Goal: Obtain resource: Download file/media

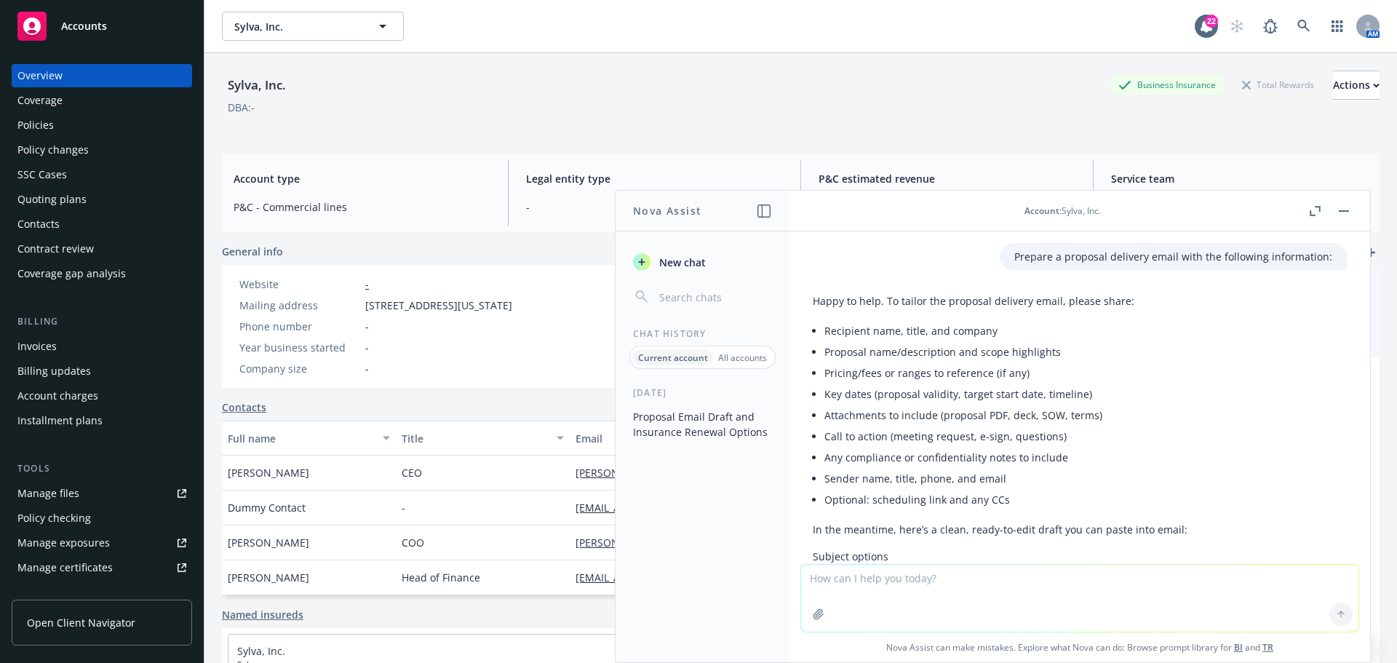
scroll to position [0, 3]
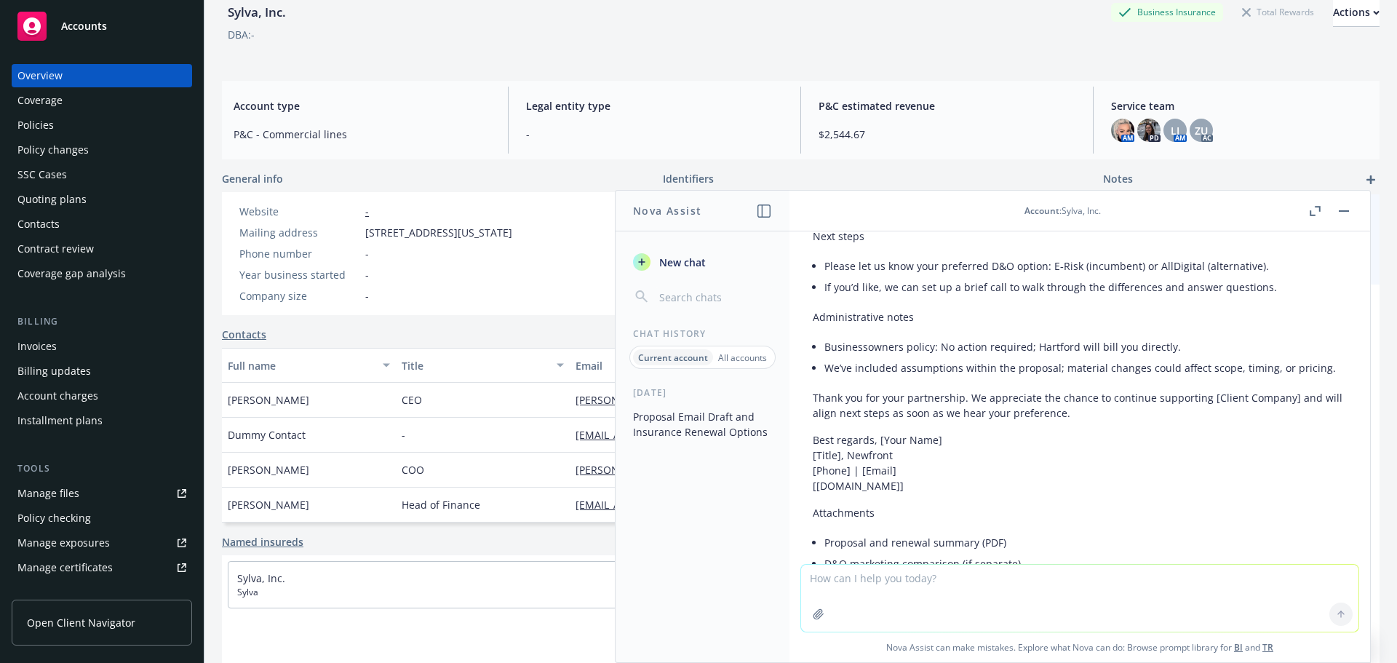
click at [1343, 213] on button "button" at bounding box center [1343, 210] width 17 height 17
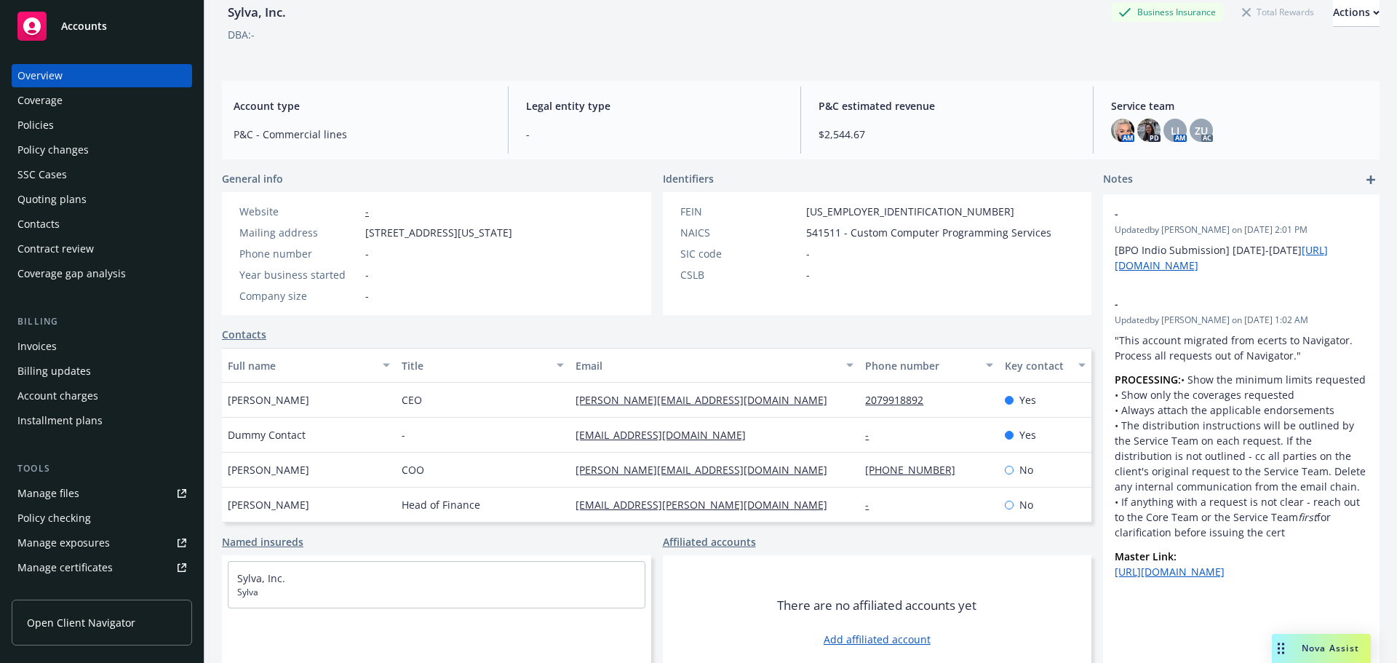
scroll to position [0, 0]
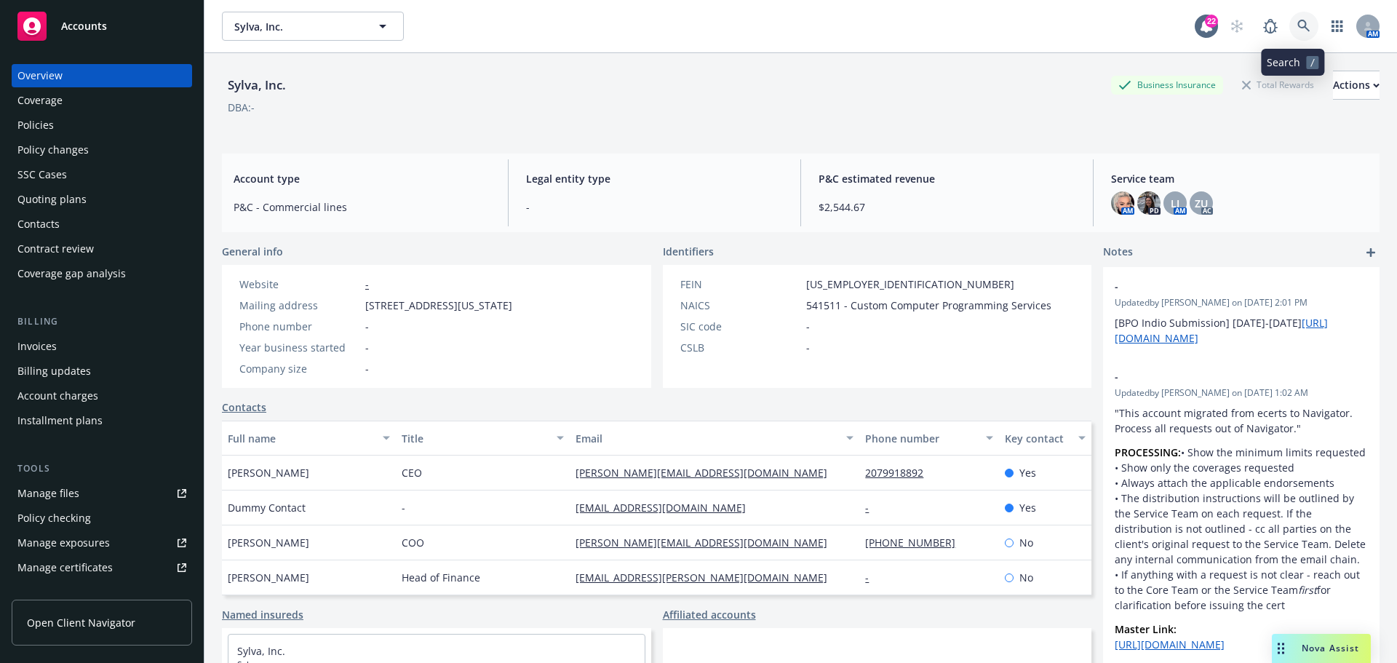
click at [1297, 27] on icon at bounding box center [1303, 26] width 12 height 12
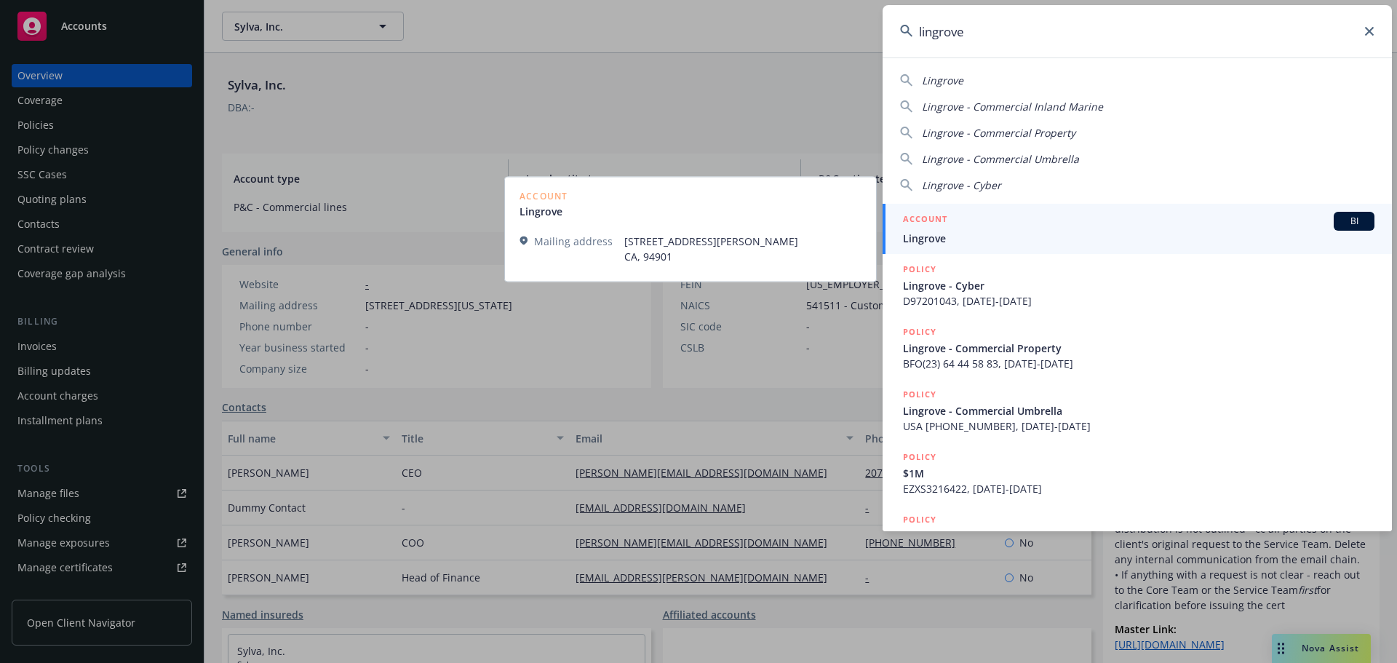
type input "lingrove"
click at [921, 234] on span "Lingrove" at bounding box center [1139, 238] width 472 height 15
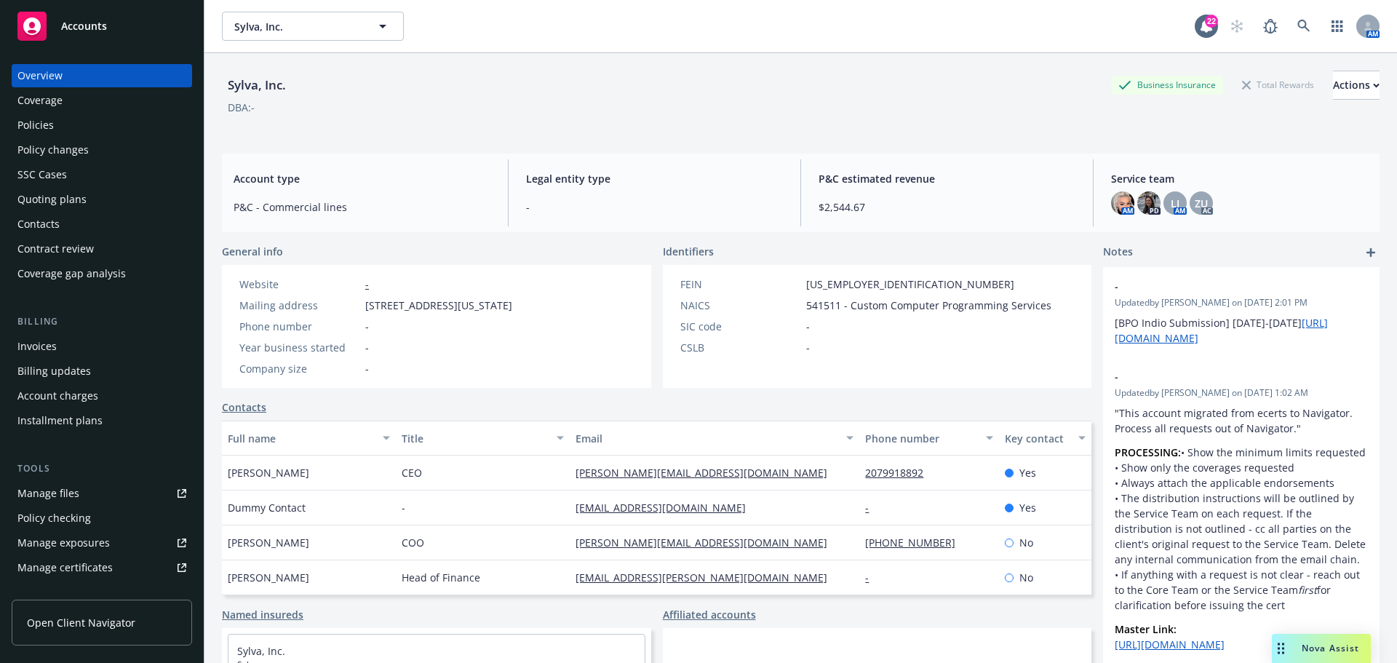
click at [92, 123] on div "Policies" at bounding box center [101, 125] width 169 height 23
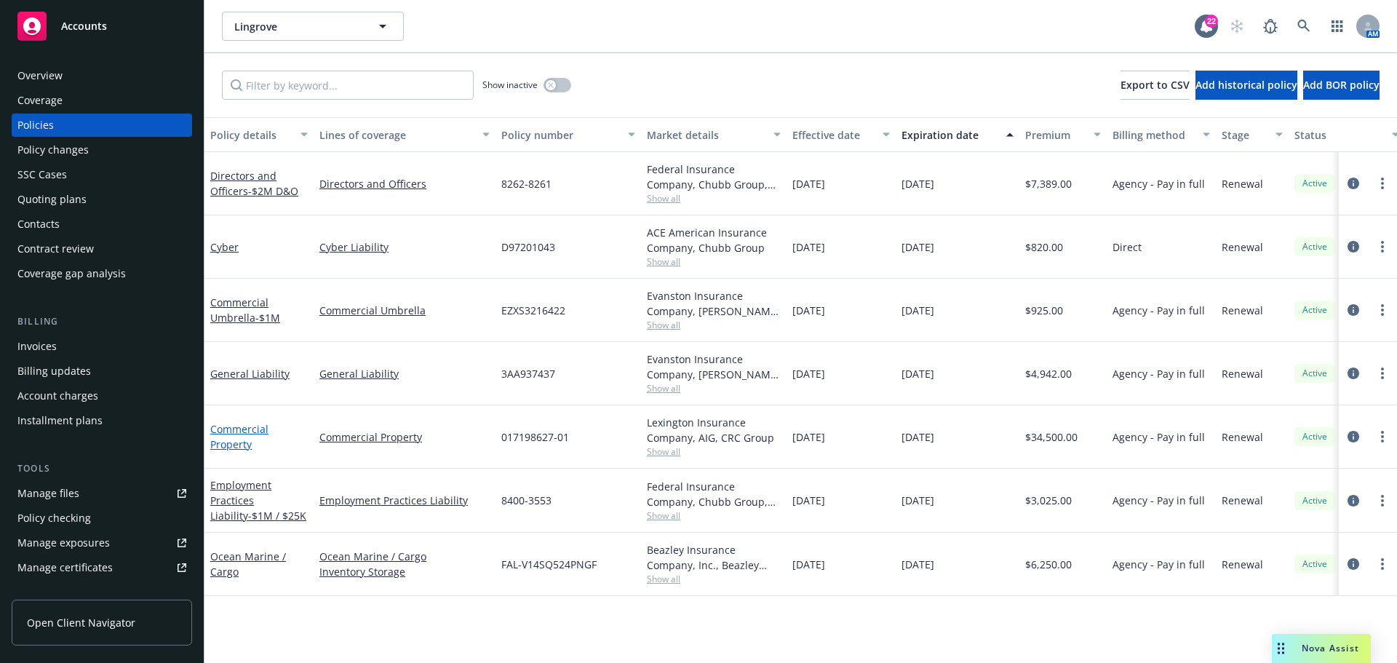
click at [231, 439] on link "Commercial Property" at bounding box center [239, 436] width 58 height 29
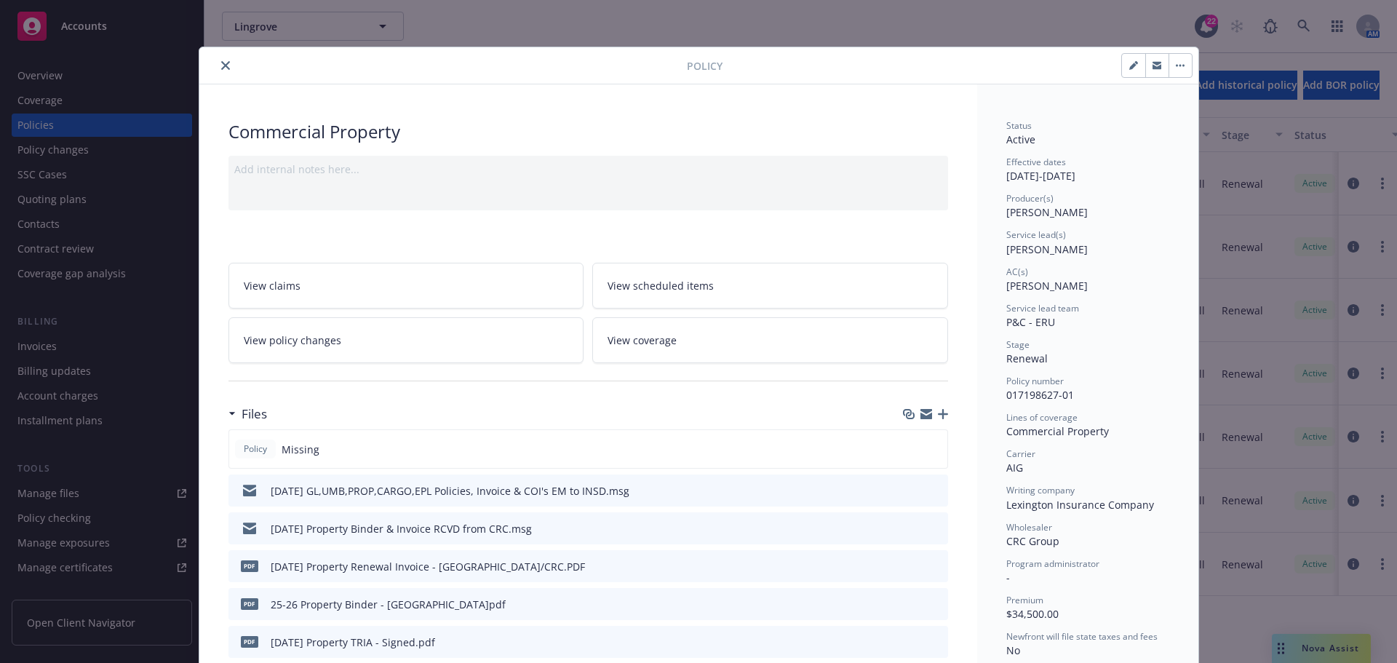
click at [223, 70] on button "close" at bounding box center [225, 65] width 17 height 17
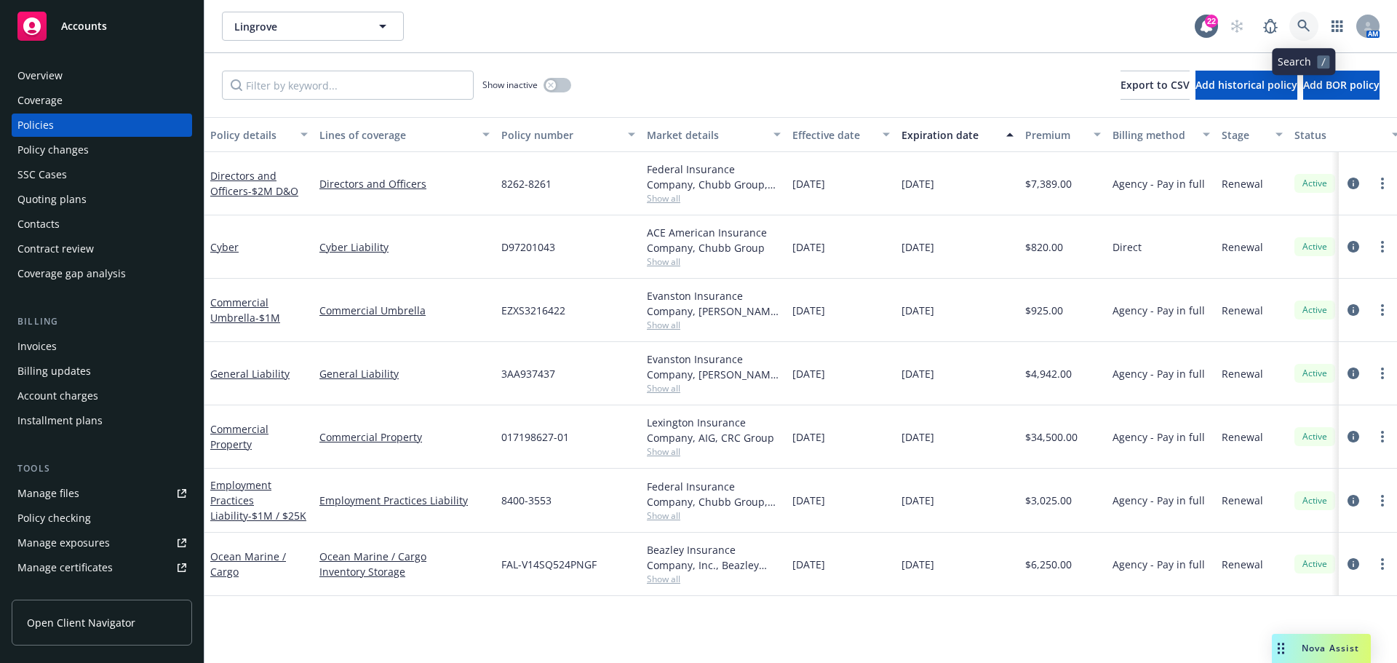
click at [1297, 24] on icon at bounding box center [1303, 26] width 13 height 13
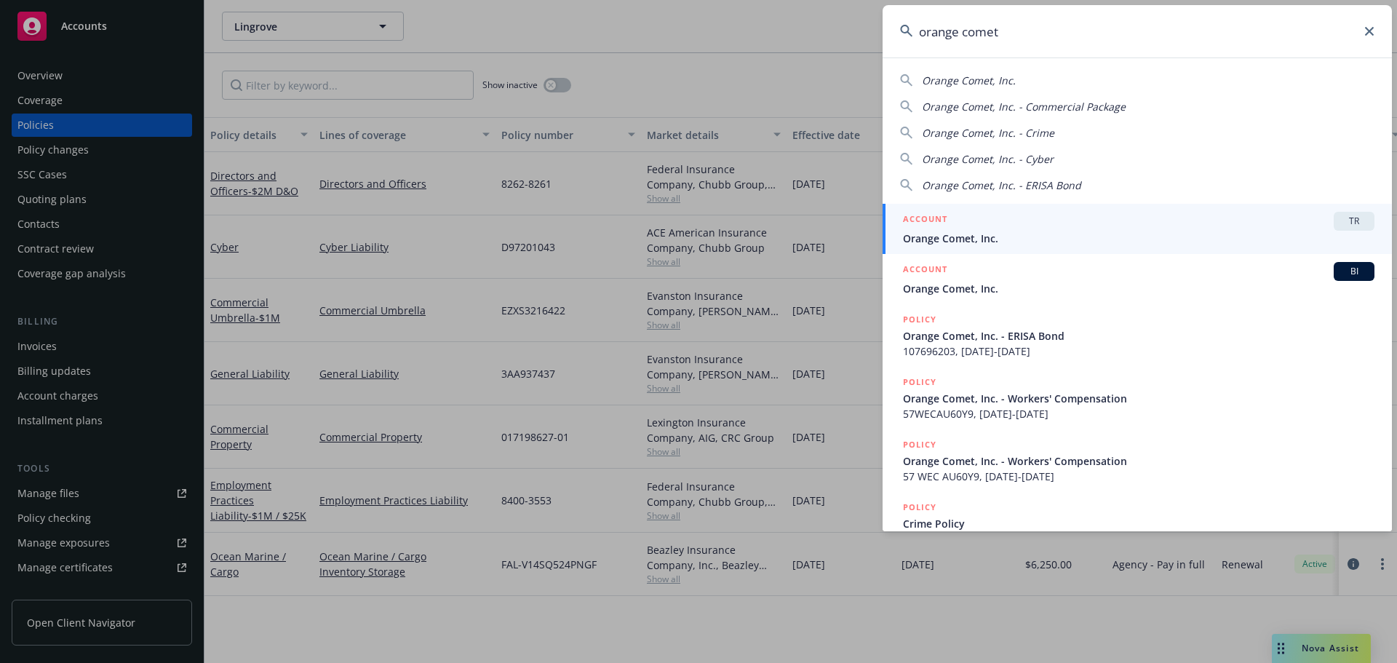
type input "orange comet"
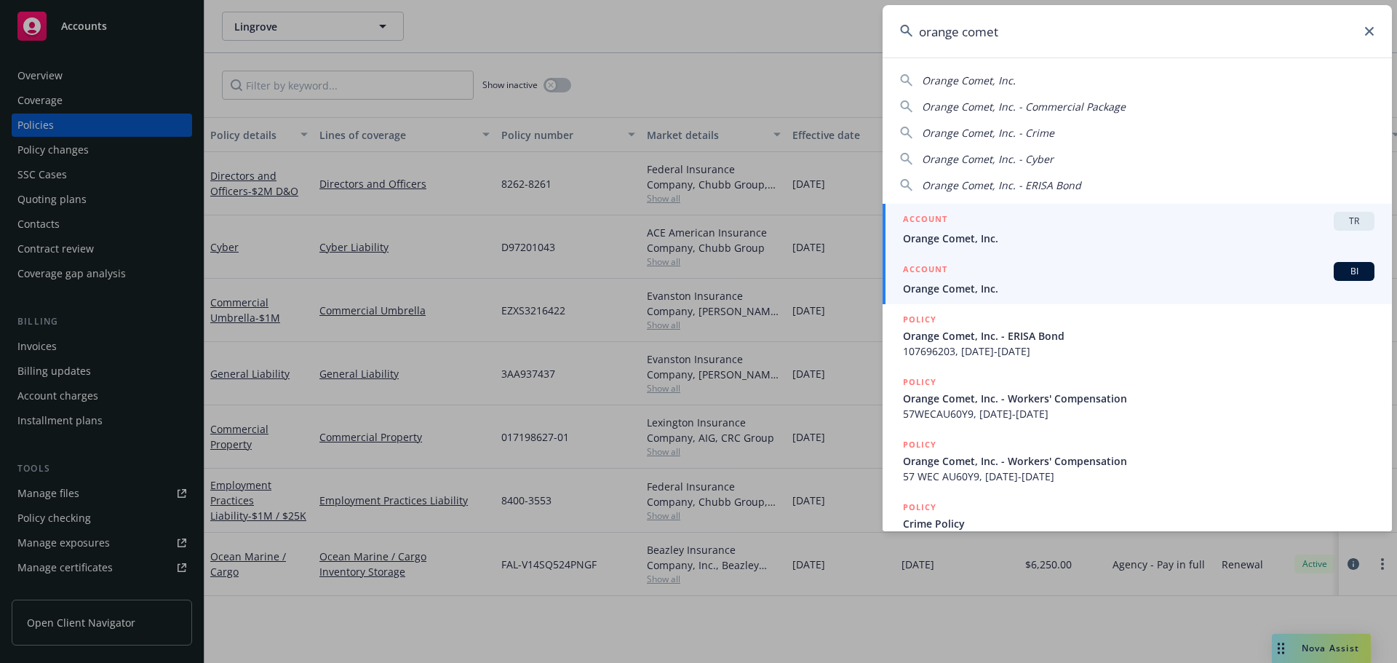
click at [965, 285] on span "Orange Comet, Inc." at bounding box center [1139, 288] width 472 height 15
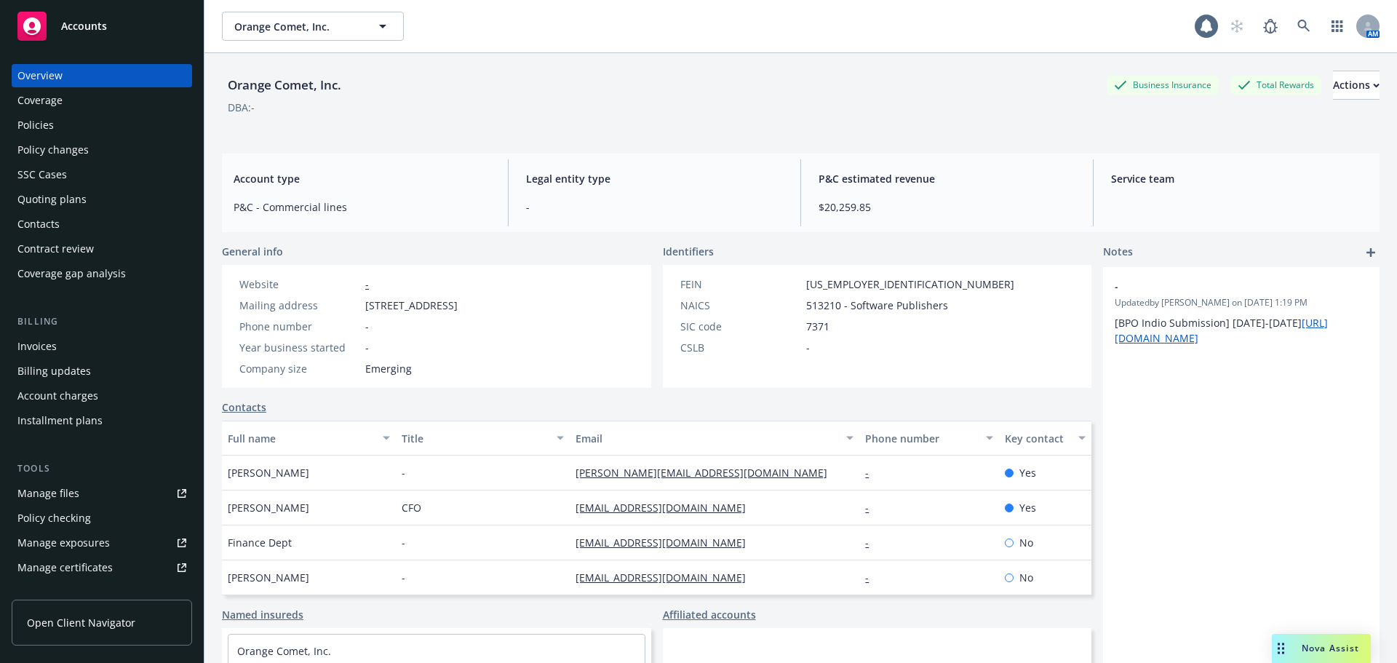
click at [106, 120] on div "Policies" at bounding box center [101, 125] width 169 height 23
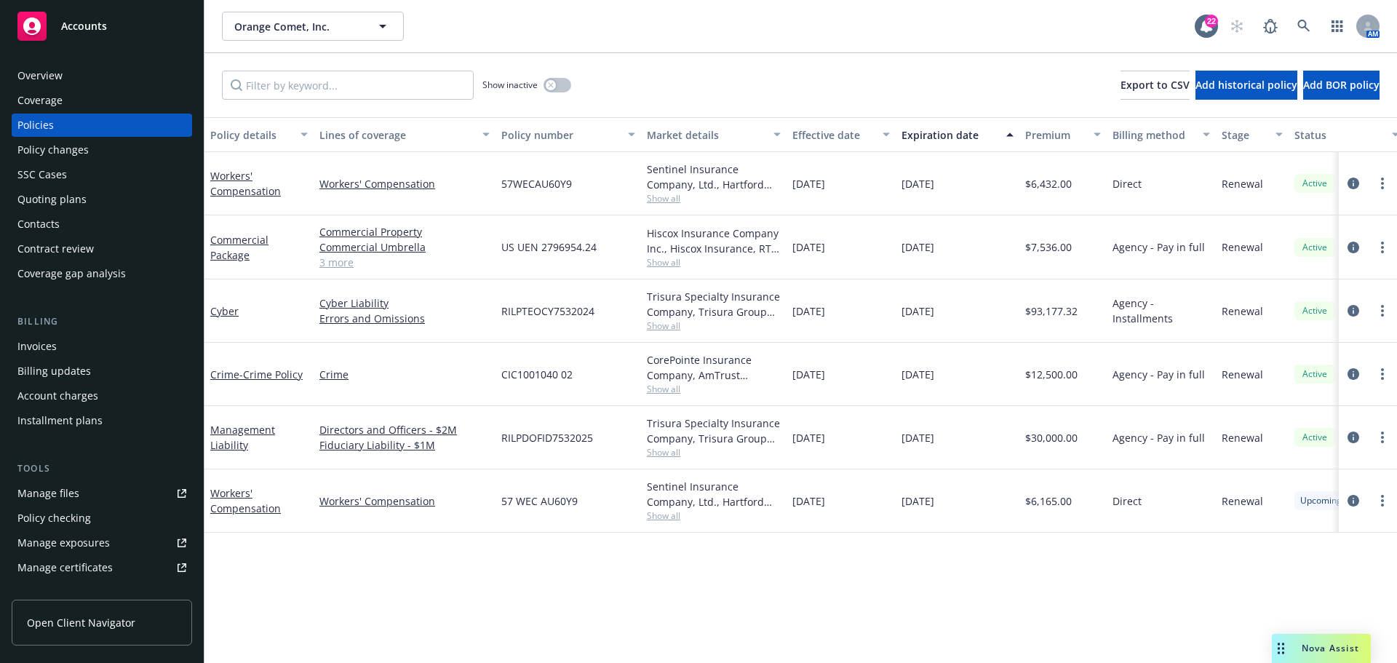
click at [95, 122] on div "Policies" at bounding box center [101, 125] width 169 height 23
click at [1296, 25] on link at bounding box center [1303, 26] width 29 height 29
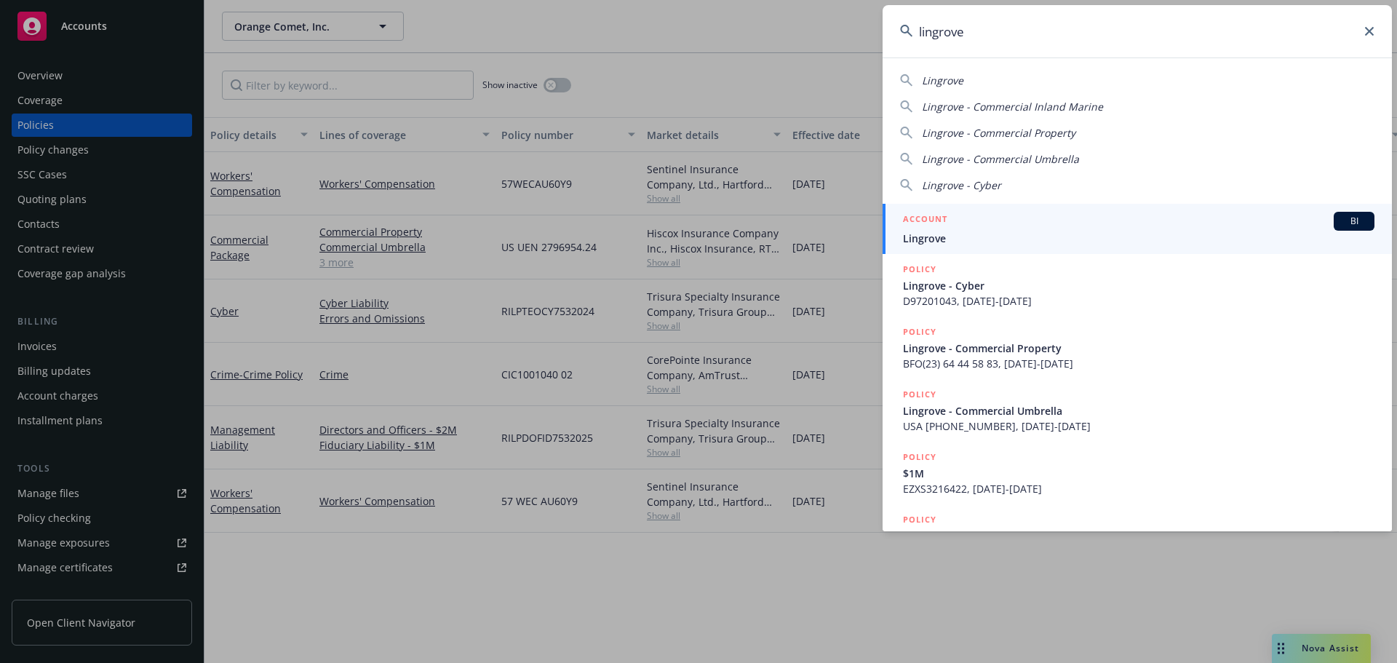
type input "lingrove"
click at [985, 228] on div "ACCOUNT BI" at bounding box center [1139, 221] width 472 height 19
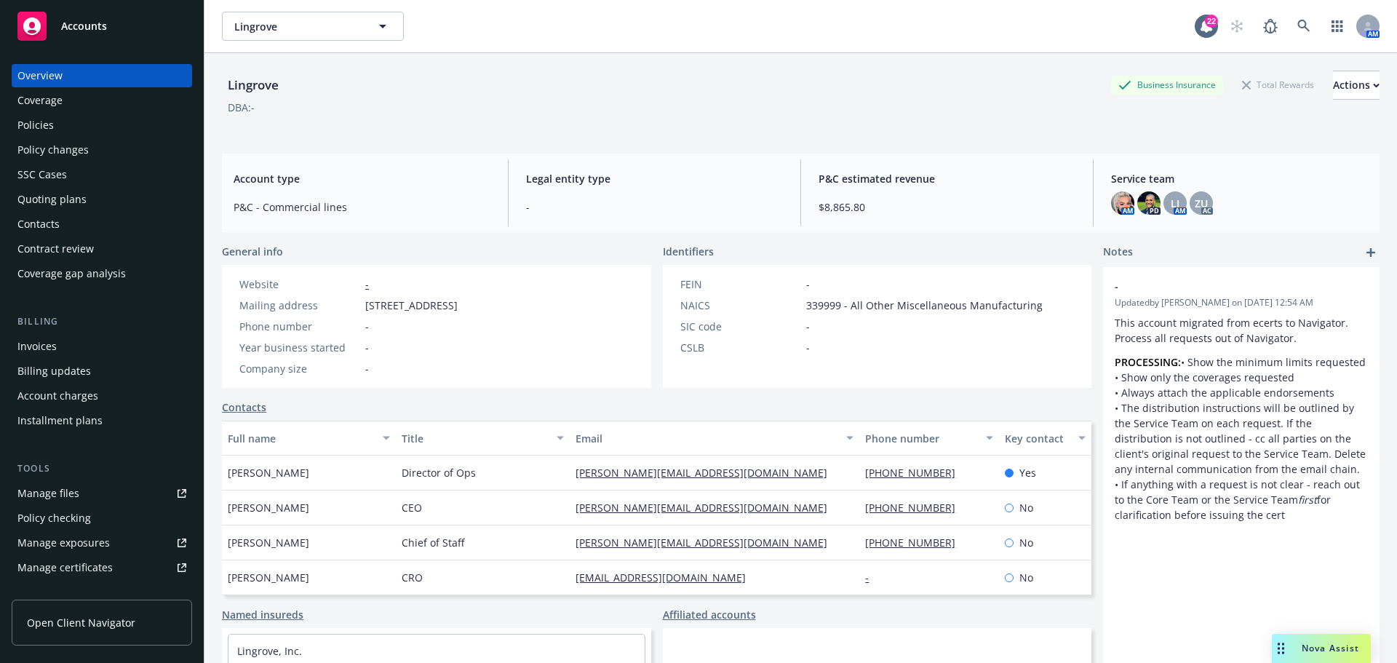
click at [44, 133] on div "Policies" at bounding box center [35, 125] width 36 height 23
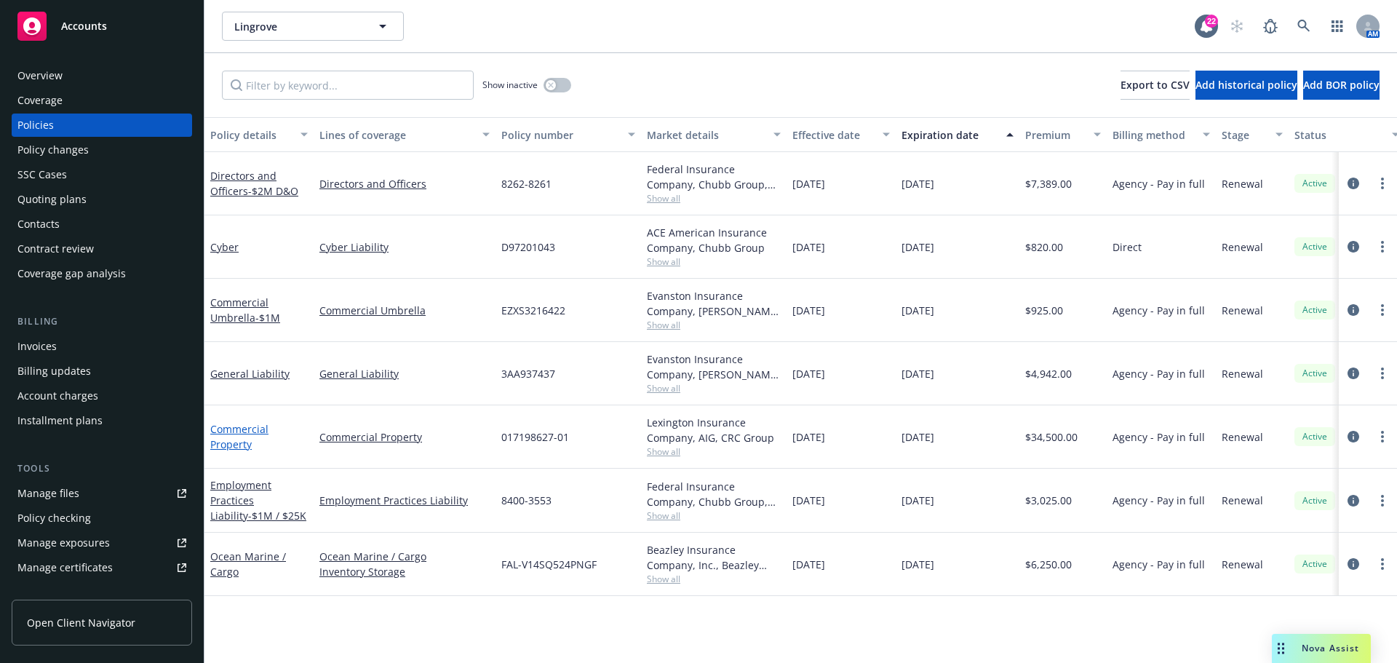
click at [241, 426] on link "Commercial Property" at bounding box center [239, 436] width 58 height 29
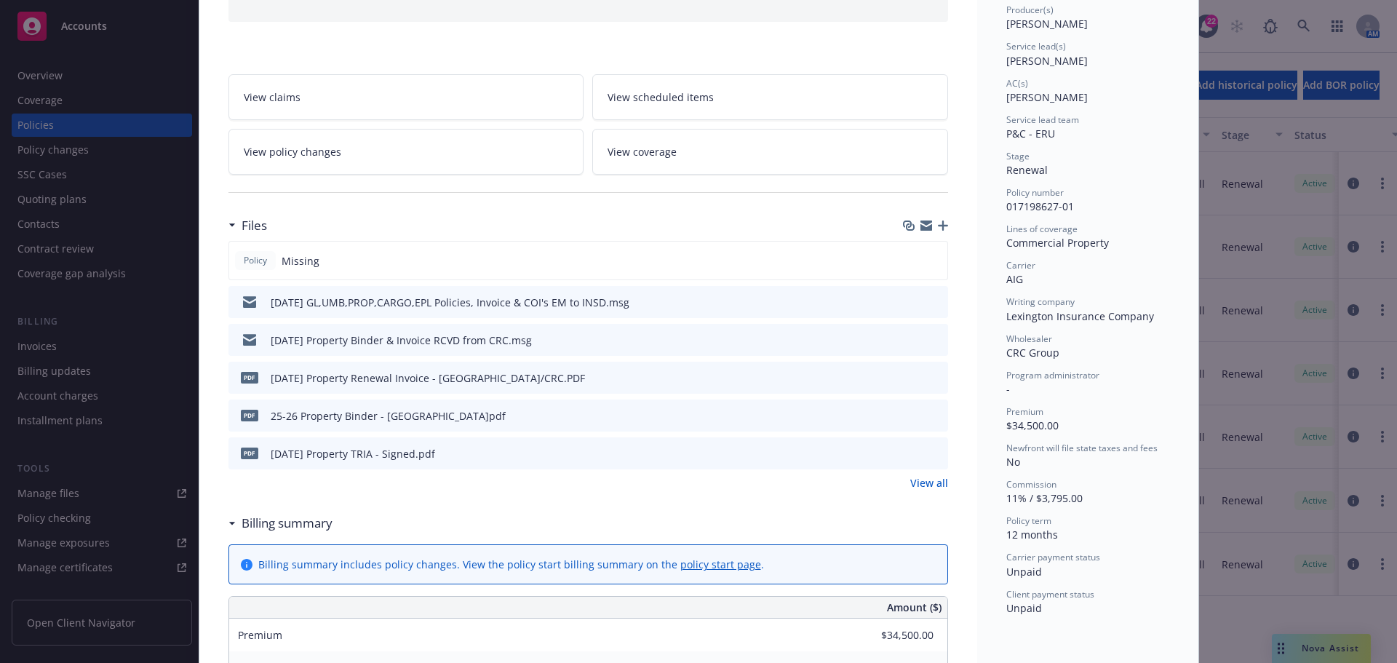
scroll to position [189, 0]
click at [918, 490] on link "View all" at bounding box center [929, 481] width 38 height 15
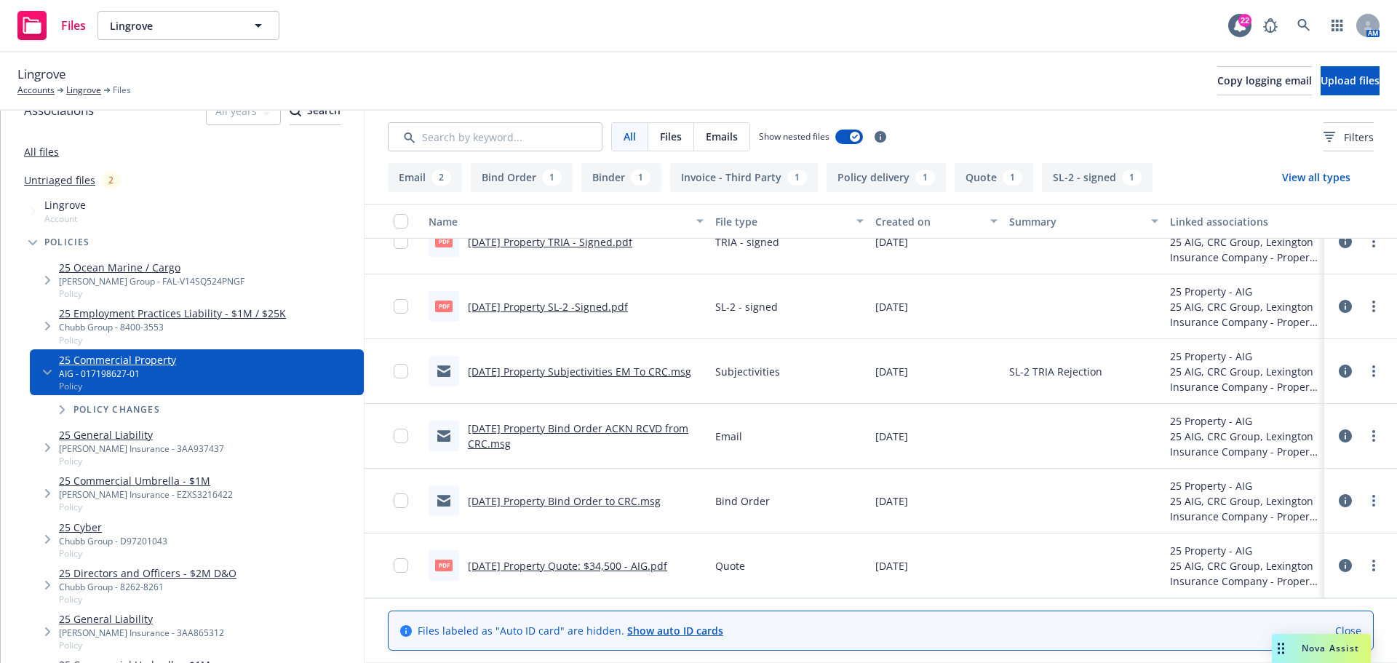
scroll to position [73, 0]
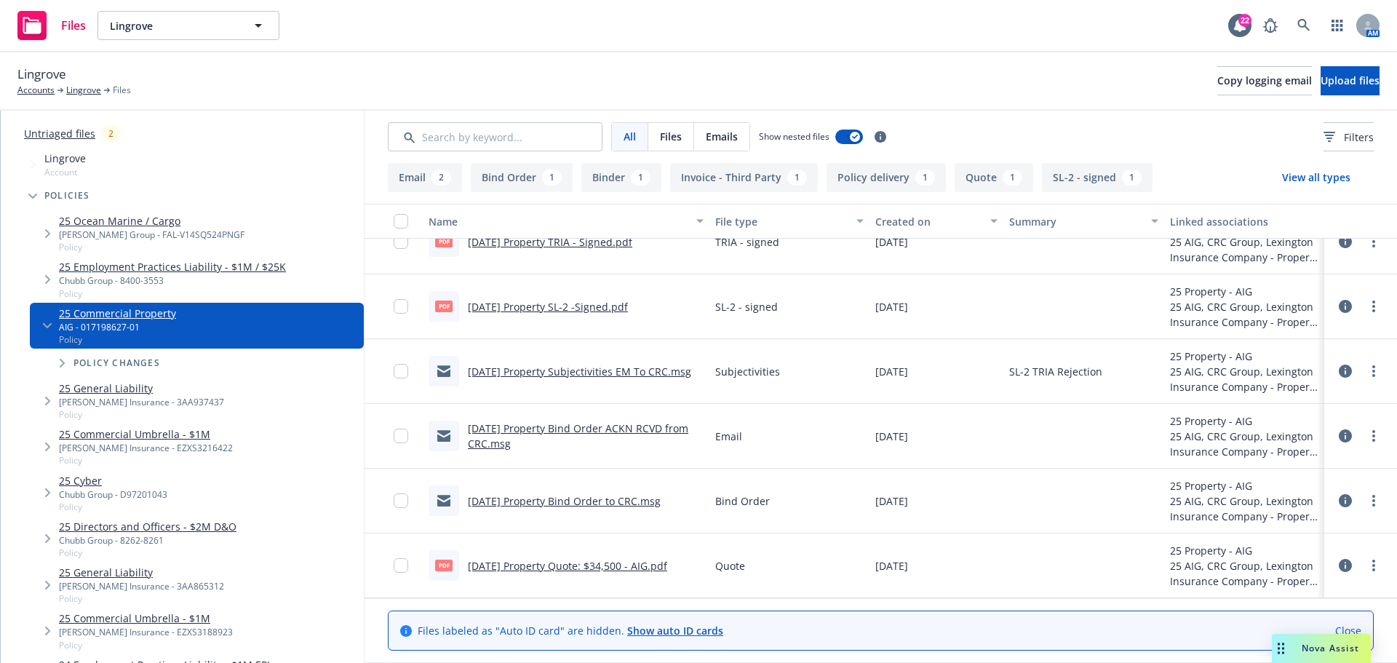
click at [31, 191] on span "Tree Example" at bounding box center [32, 195] width 23 height 23
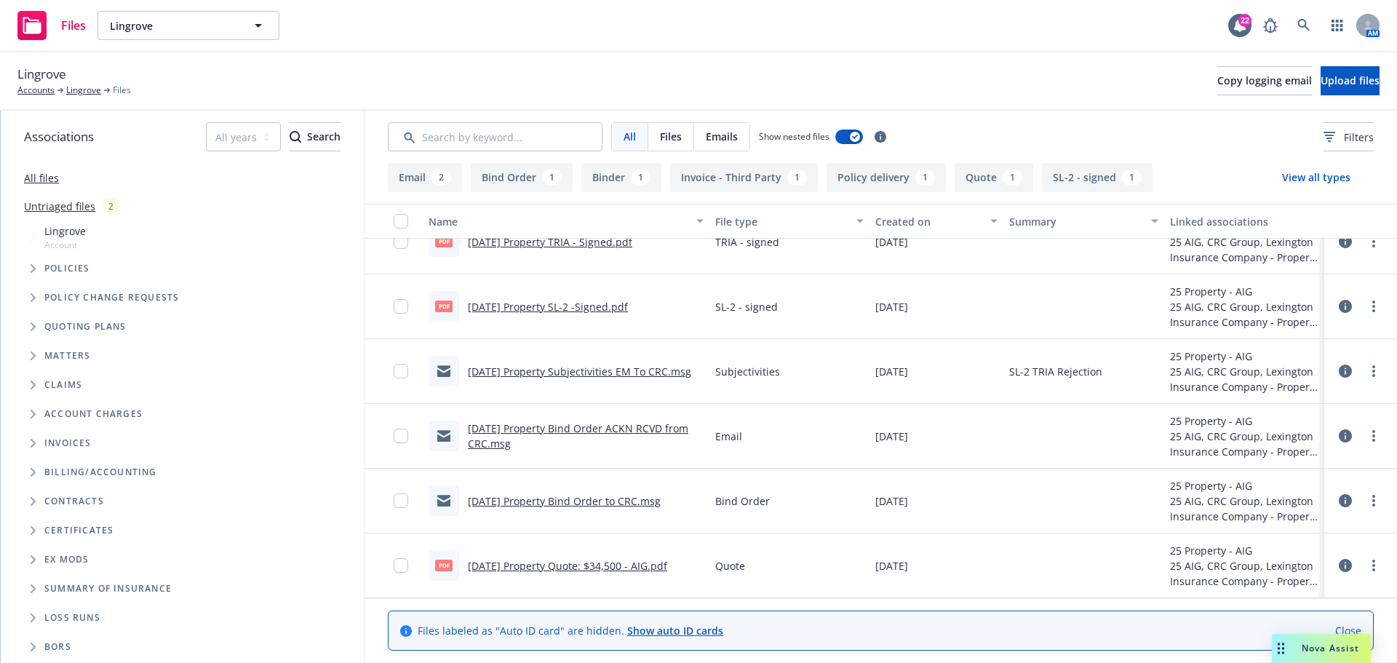
click at [30, 327] on span "Tree Example" at bounding box center [32, 326] width 23 height 23
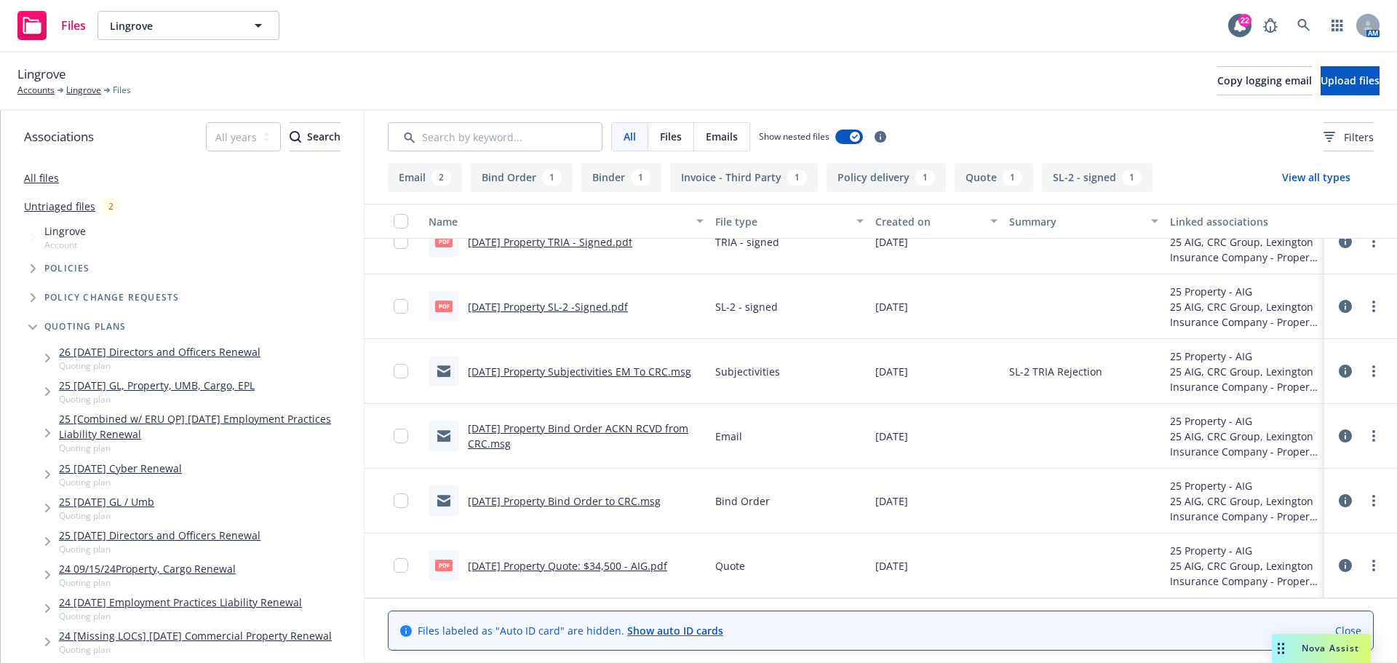
click at [98, 383] on link "25 [DATE] GL, Property, UMB, Cargo, EPL" at bounding box center [157, 385] width 196 height 15
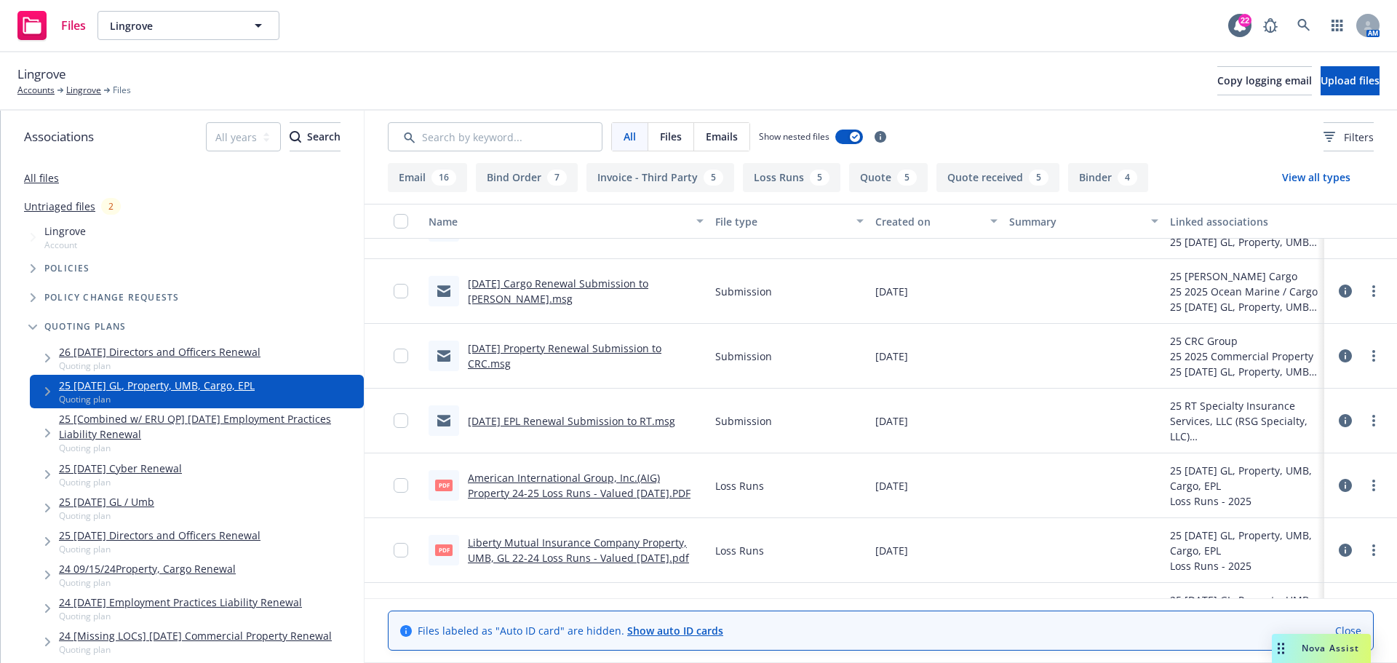
scroll to position [3633, 0]
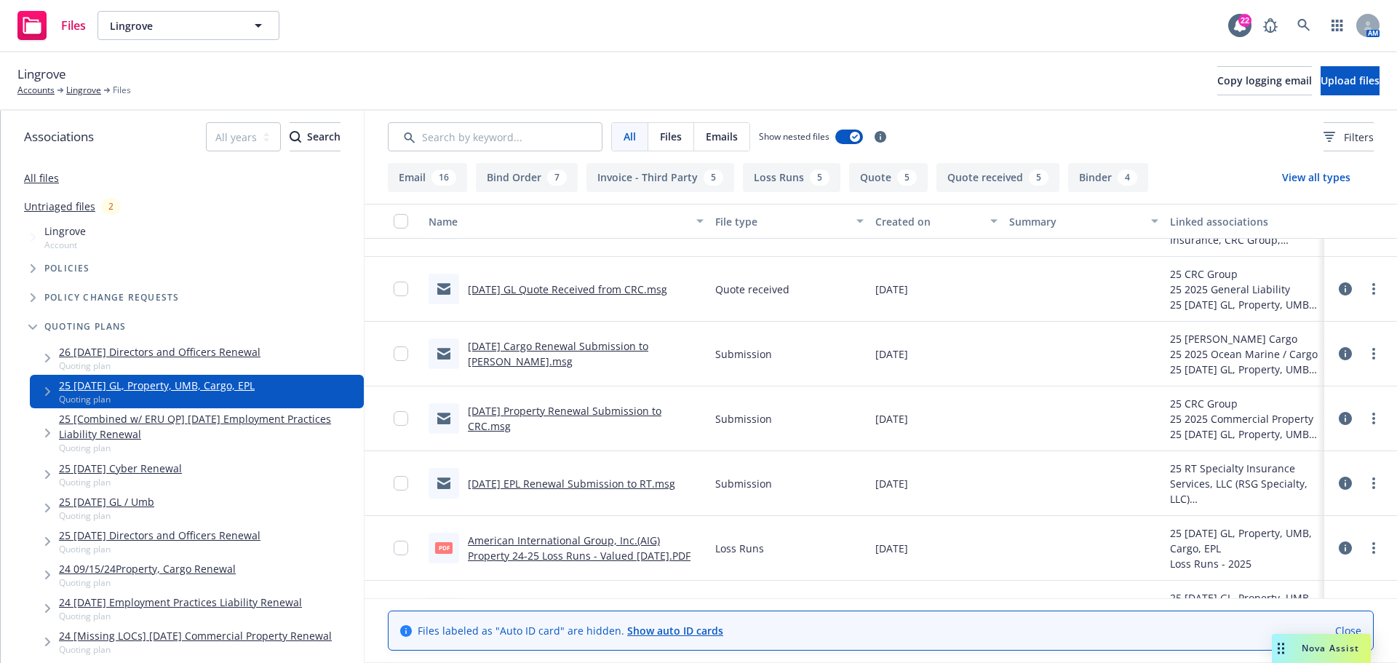
click at [581, 411] on link "[DATE] Property Renewal Submission to CRC.msg" at bounding box center [565, 418] width 194 height 29
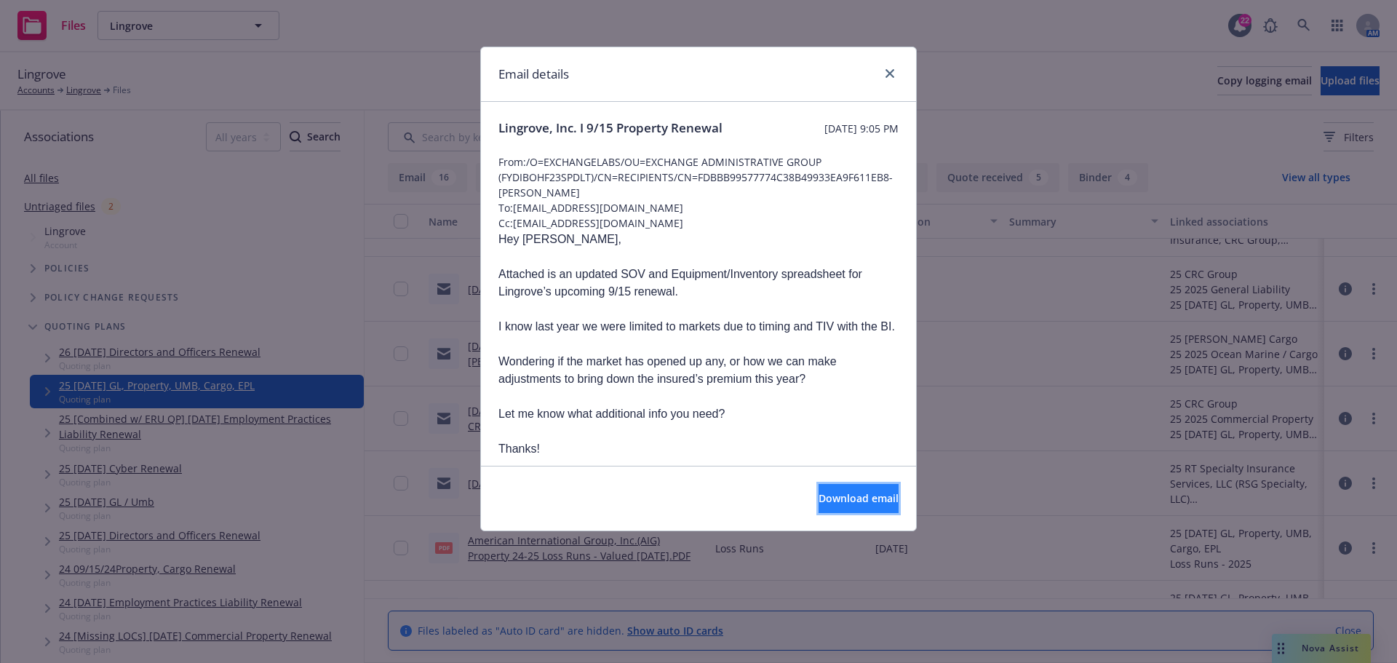
click at [819, 494] on span "Download email" at bounding box center [859, 498] width 80 height 14
click at [890, 76] on icon "close" at bounding box center [890, 73] width 9 height 9
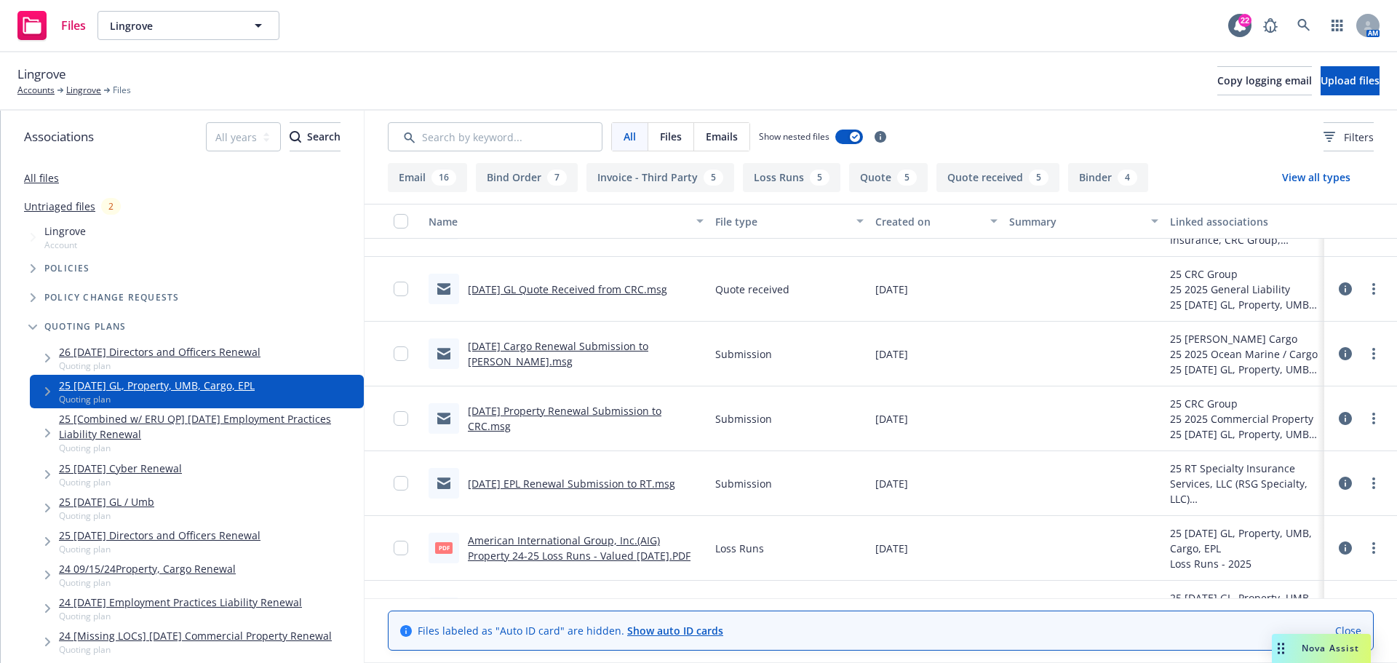
scroll to position [3342, 0]
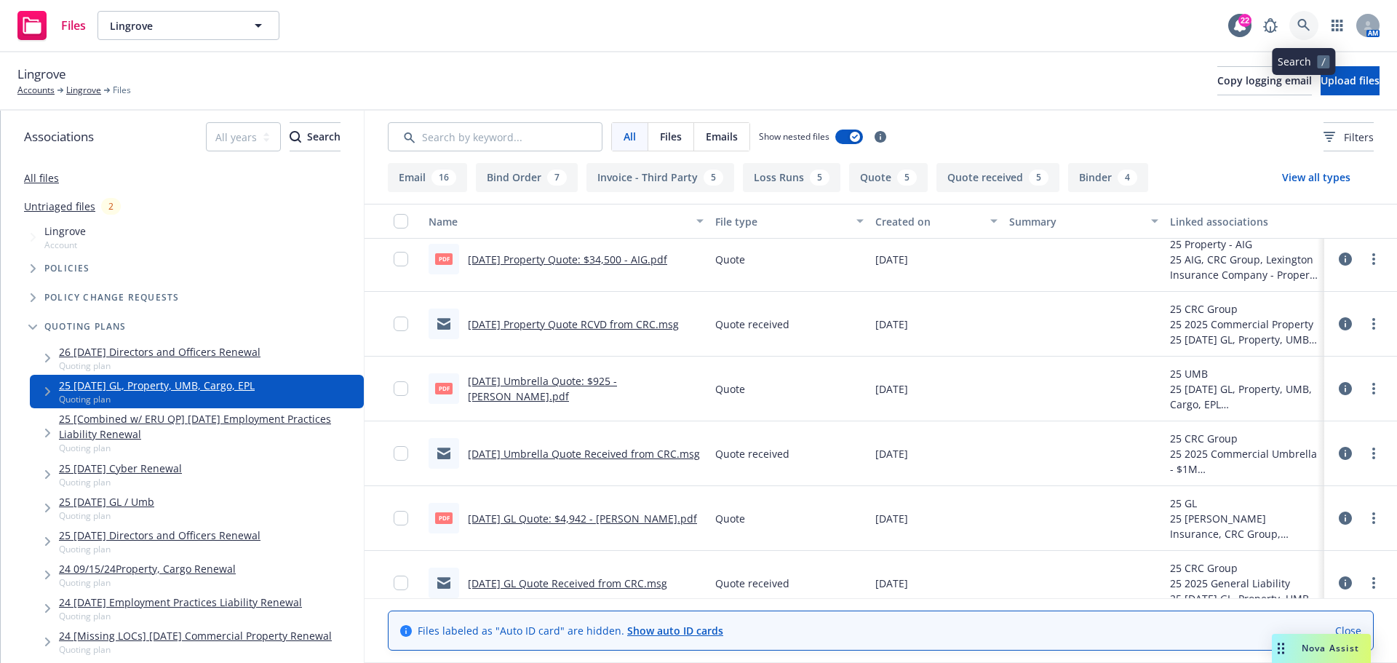
click at [1298, 23] on icon at bounding box center [1303, 25] width 12 height 12
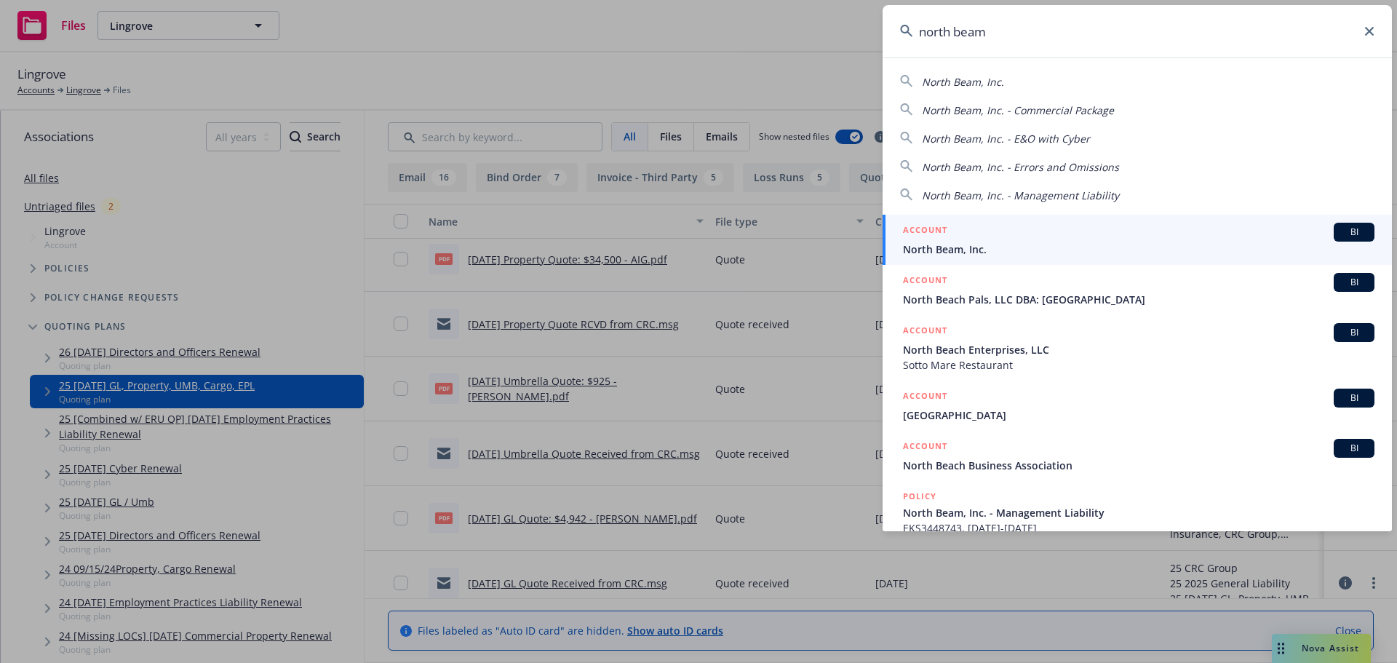
type input "north beam"
click at [1073, 258] on link "ACCOUNT BI North Beam, Inc." at bounding box center [1137, 240] width 509 height 50
